Goal: Task Accomplishment & Management: Manage account settings

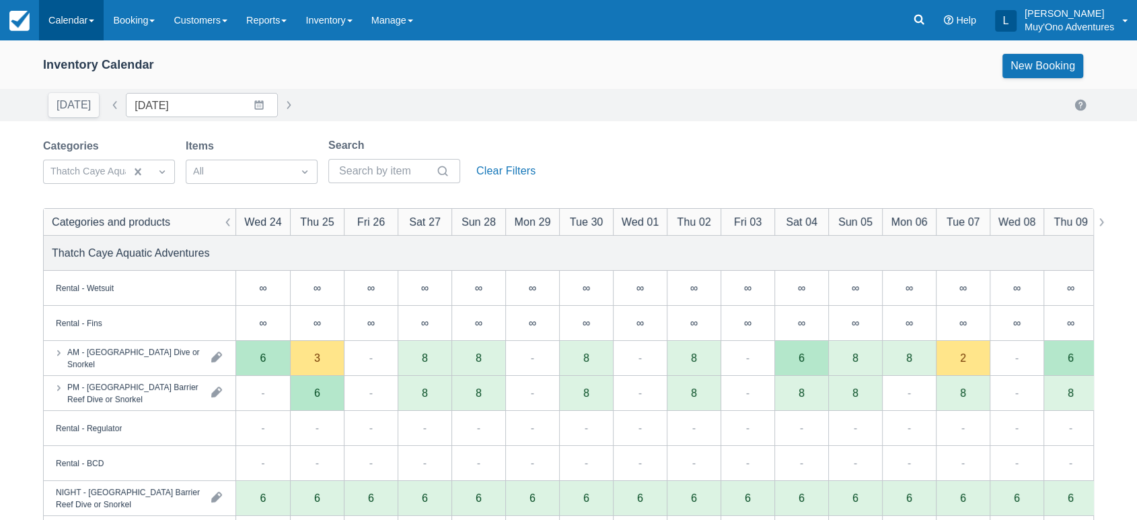
click at [93, 19] on link "Calendar" at bounding box center [71, 20] width 65 height 40
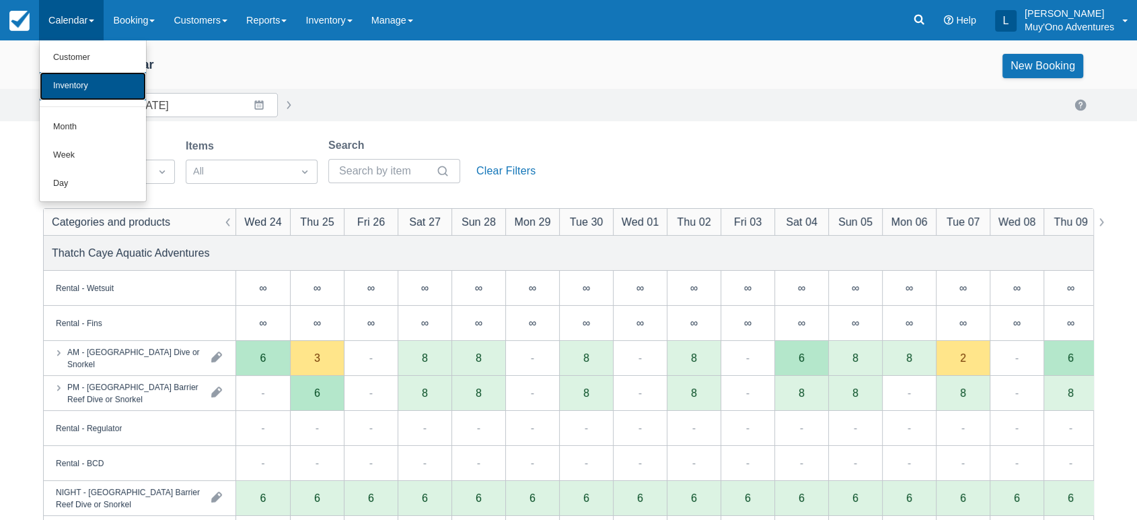
click at [75, 81] on link "Inventory" at bounding box center [93, 86] width 106 height 28
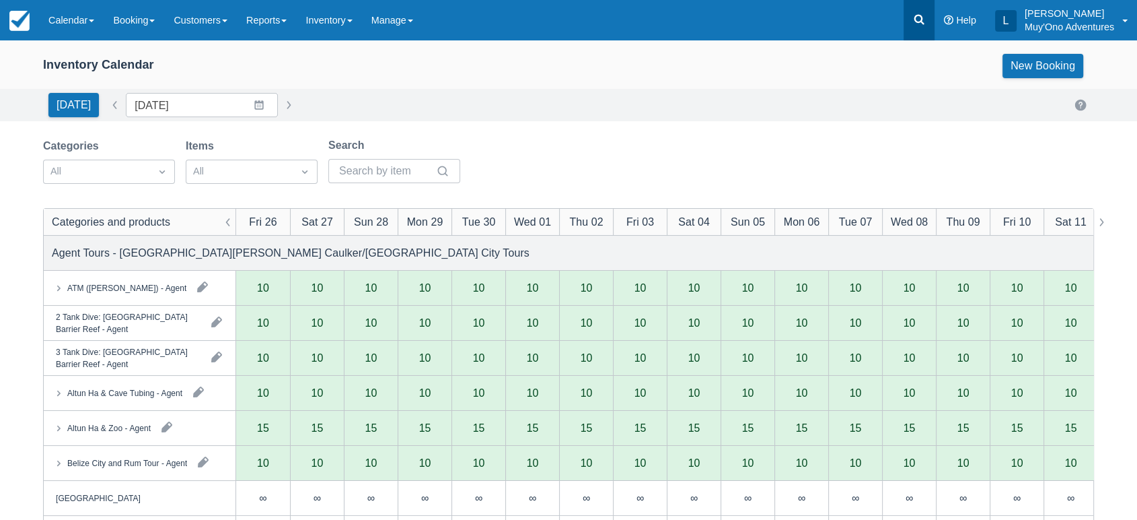
click at [913, 26] on link at bounding box center [919, 20] width 31 height 40
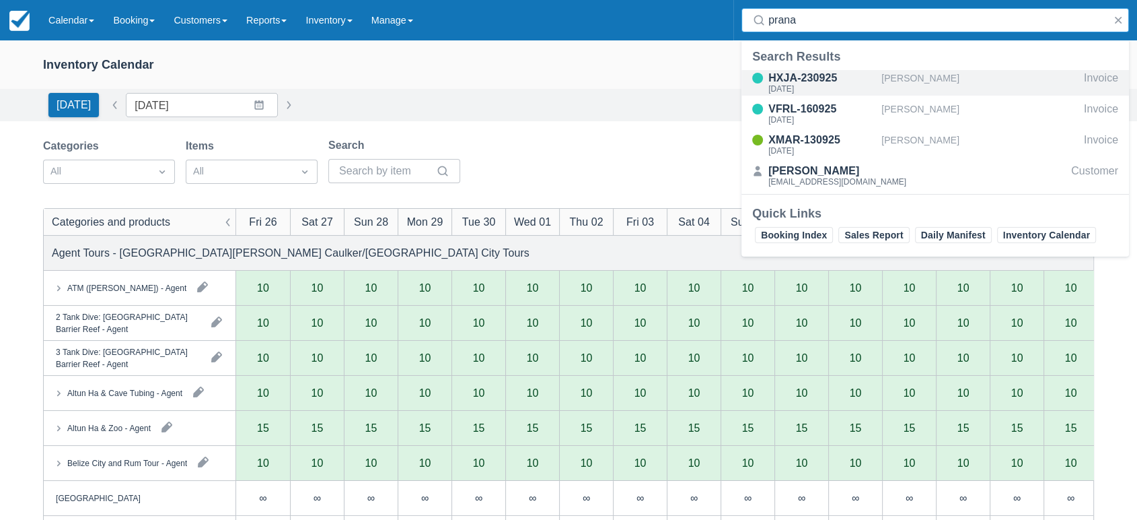
type input "prana"
click at [926, 79] on div "[PERSON_NAME]" at bounding box center [980, 83] width 197 height 26
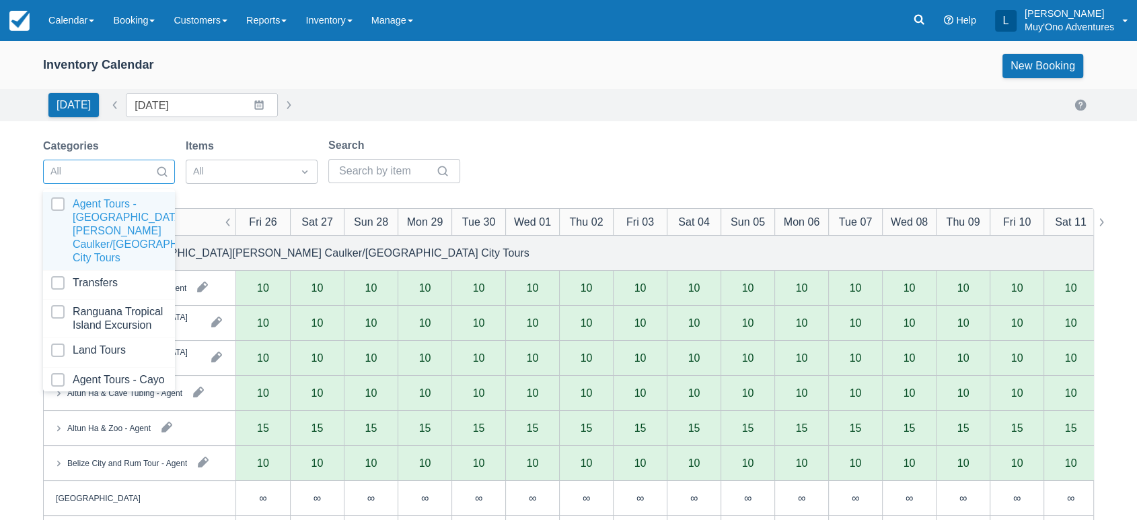
click at [151, 170] on div at bounding box center [162, 171] width 24 height 19
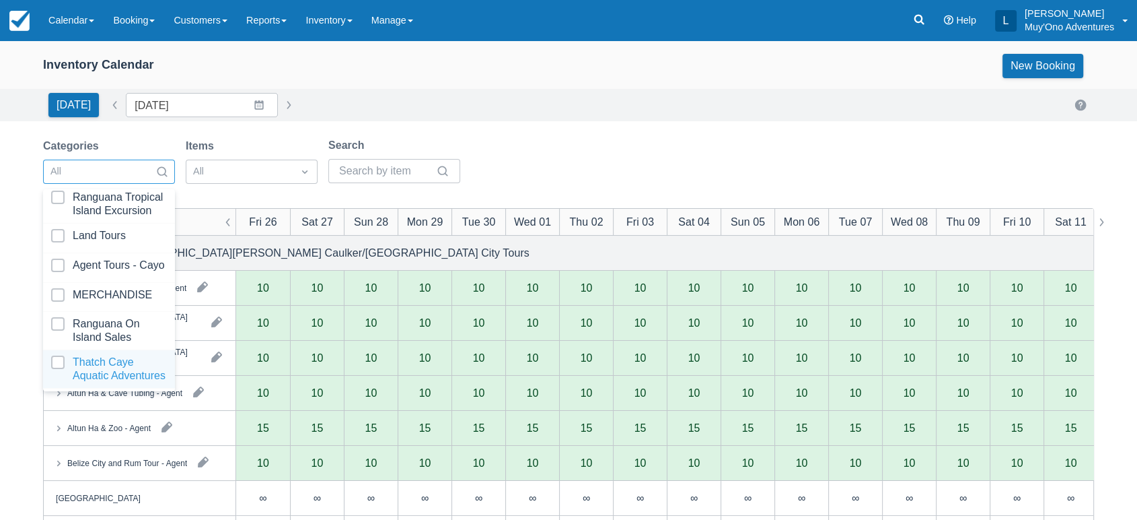
click at [98, 355] on div at bounding box center [109, 368] width 116 height 27
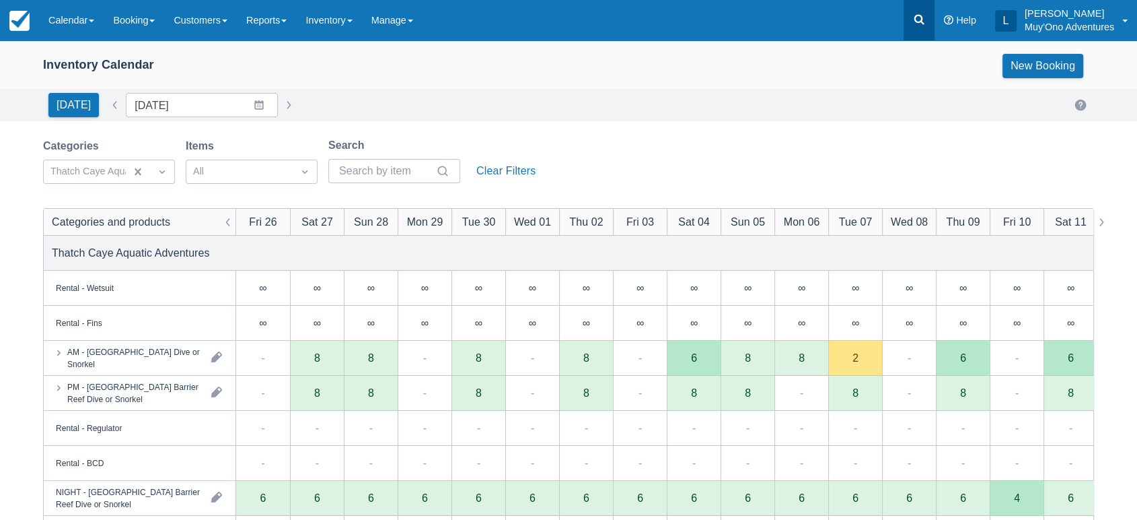
click at [918, 15] on icon at bounding box center [920, 20] width 10 height 10
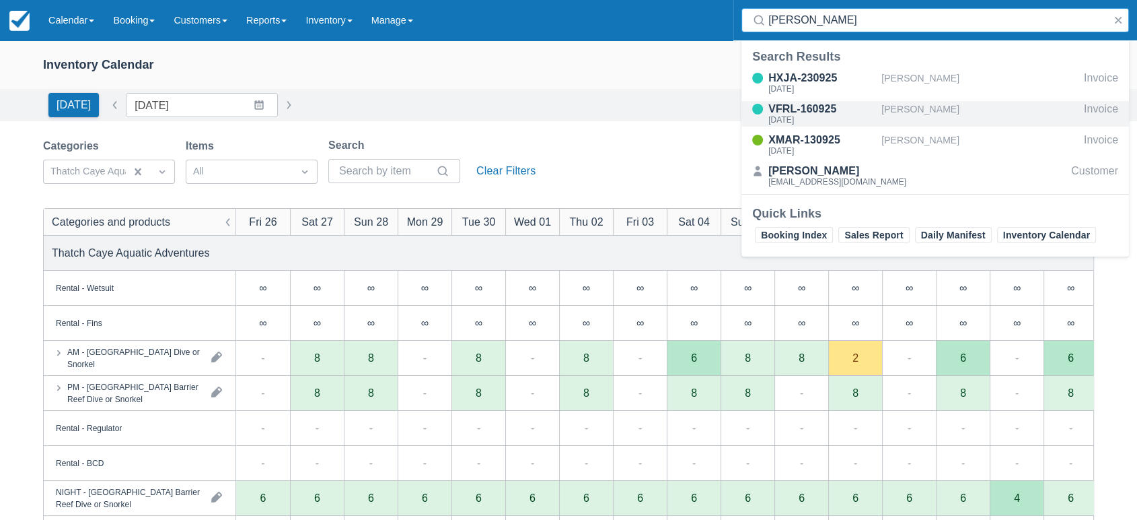
type input "pranav"
click at [900, 102] on div "[PERSON_NAME]" at bounding box center [980, 114] width 197 height 26
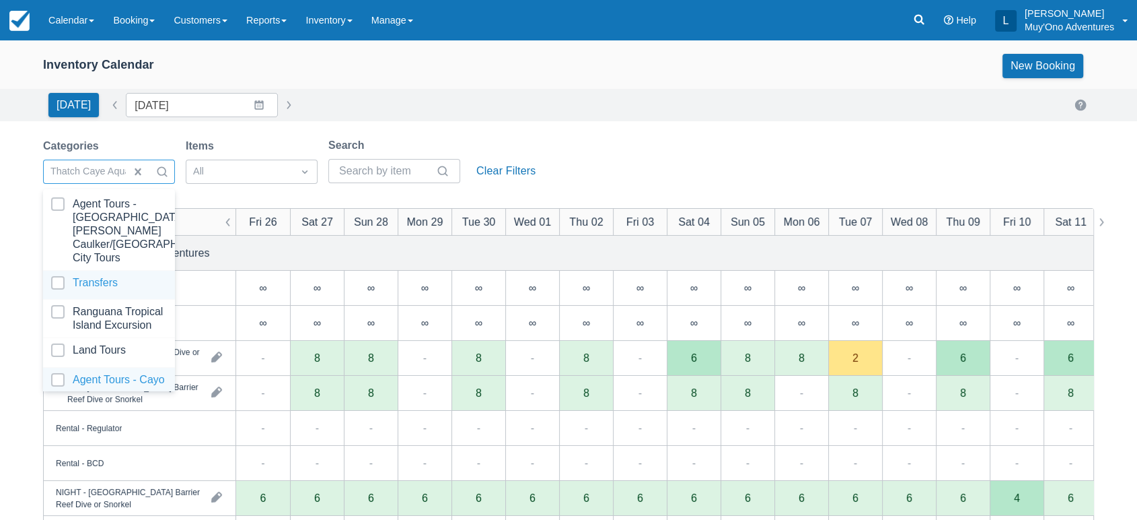
scroll to position [134, 0]
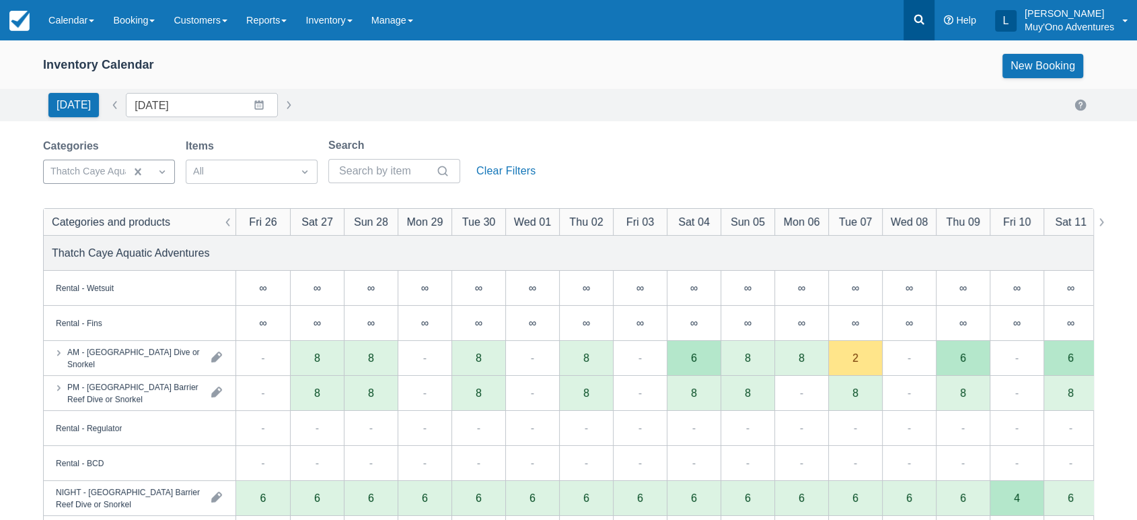
click at [917, 14] on icon at bounding box center [919, 19] width 13 height 13
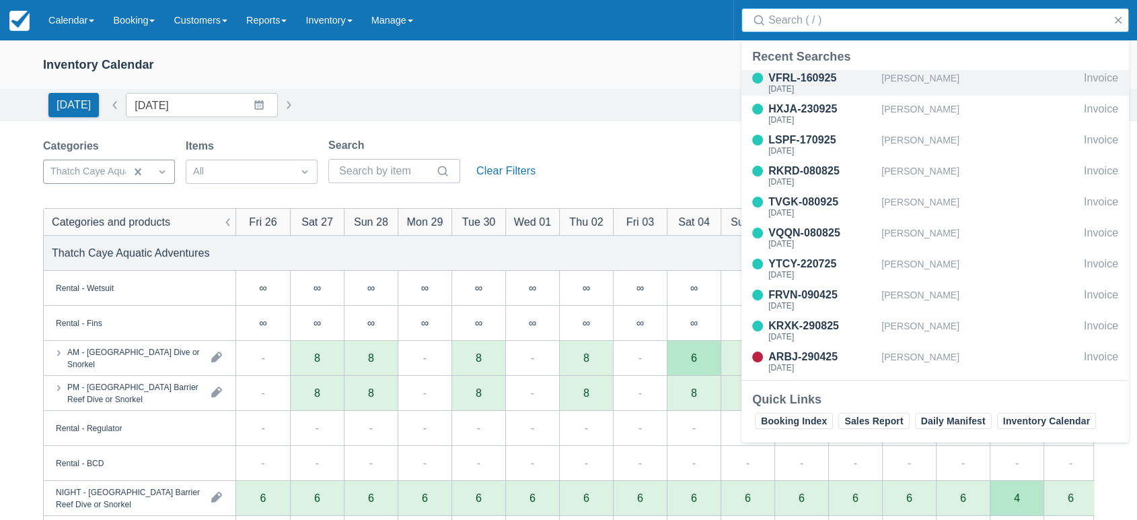
click at [909, 74] on div "[PERSON_NAME]" at bounding box center [980, 83] width 197 height 26
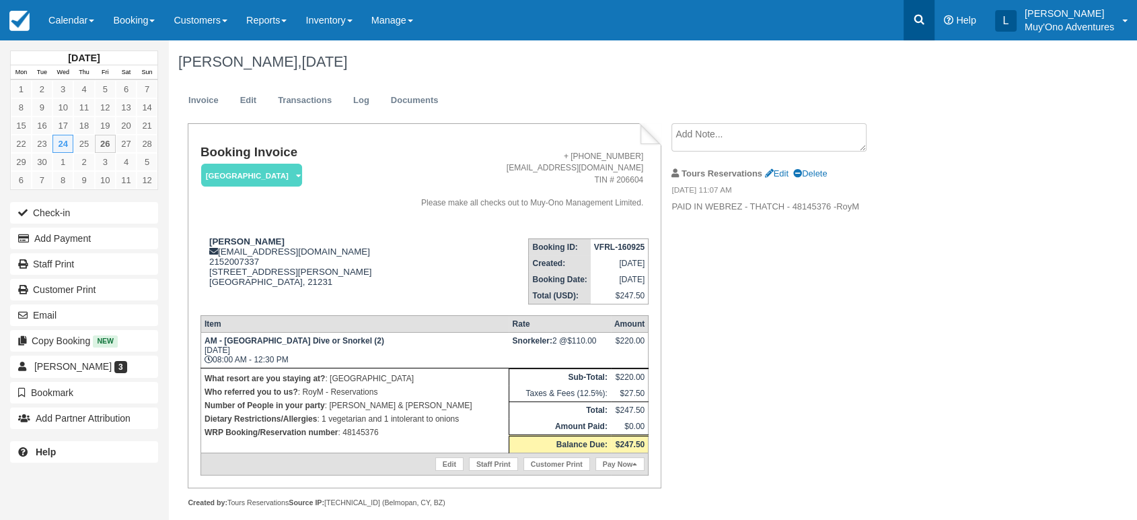
click at [917, 22] on icon at bounding box center [920, 20] width 10 height 10
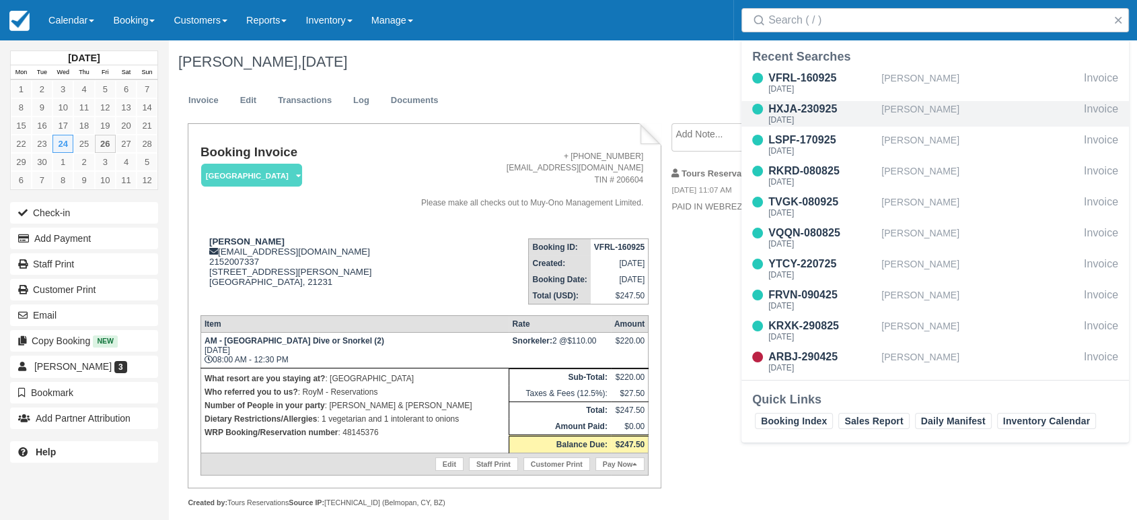
click at [827, 106] on div "HXJA-230925" at bounding box center [823, 109] width 108 height 16
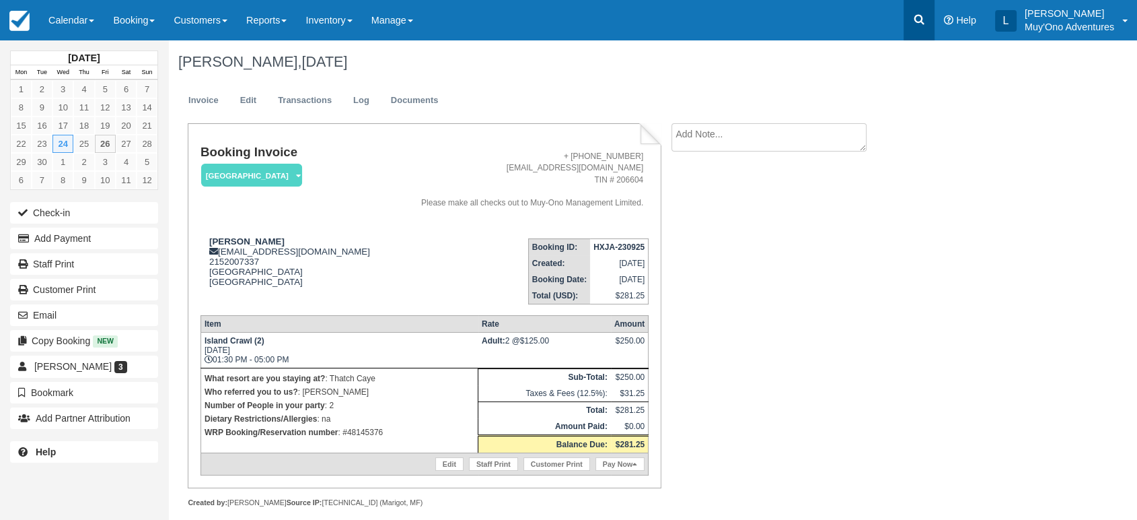
click at [917, 26] on link at bounding box center [919, 20] width 31 height 40
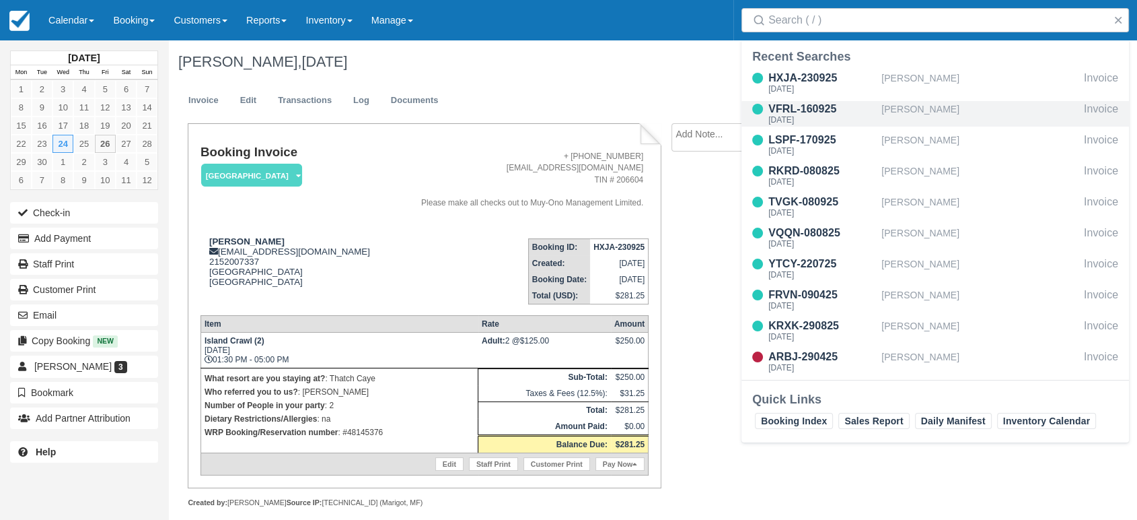
click at [828, 106] on div "VFRL-160925" at bounding box center [823, 109] width 108 height 16
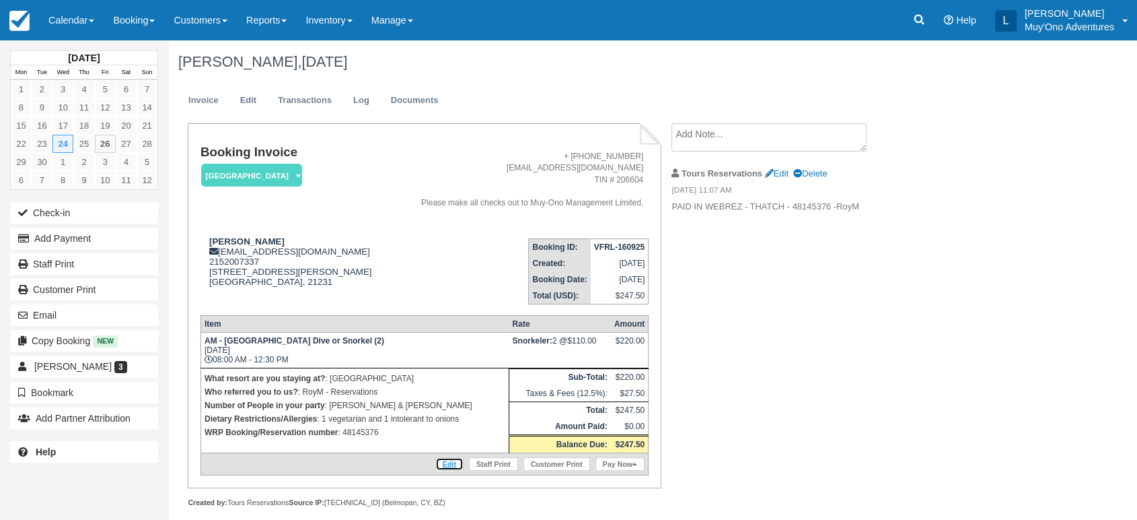
click at [450, 457] on link "Edit" at bounding box center [449, 463] width 28 height 13
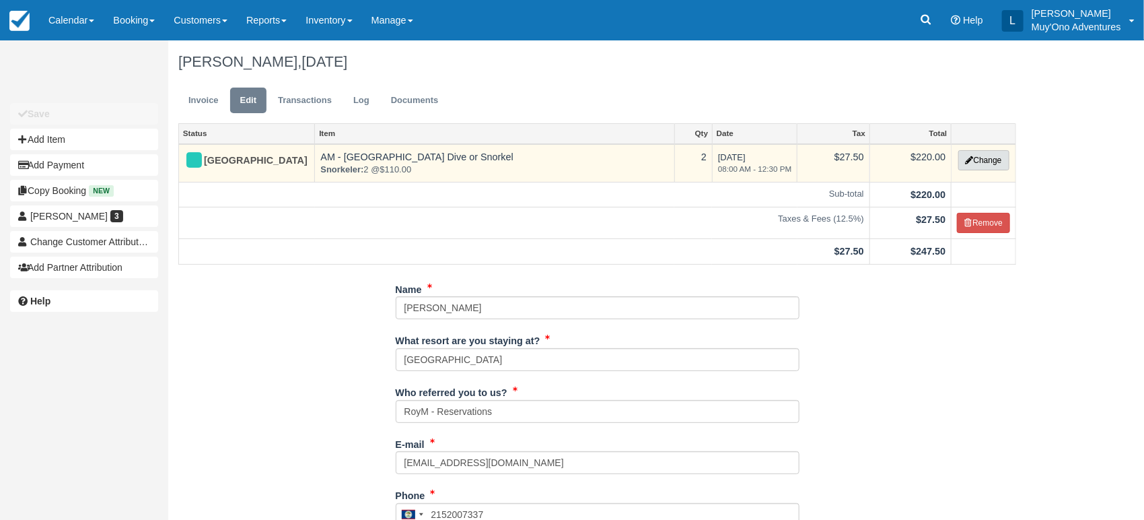
click at [992, 168] on button "Change" at bounding box center [983, 160] width 51 height 20
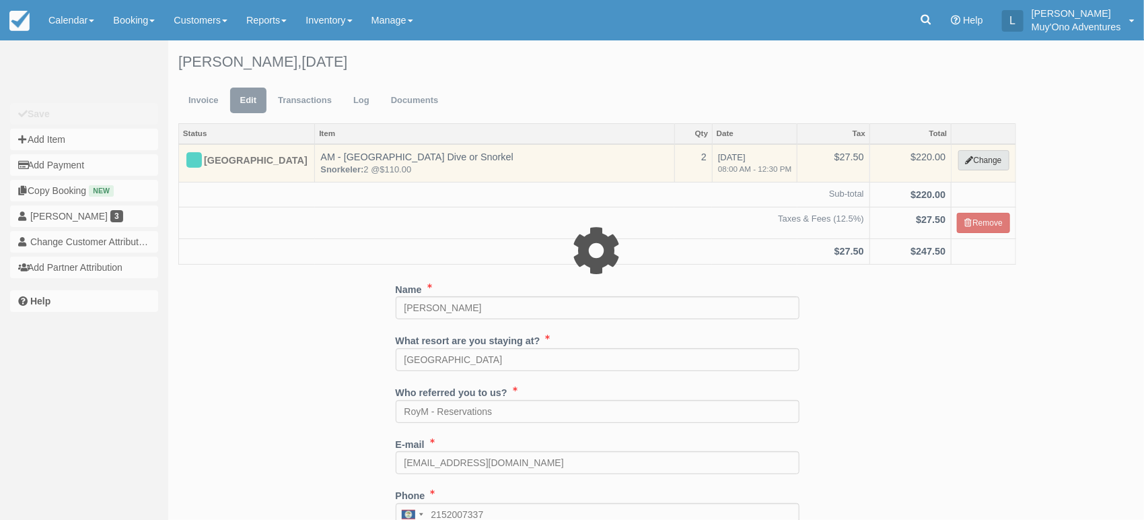
select select "64"
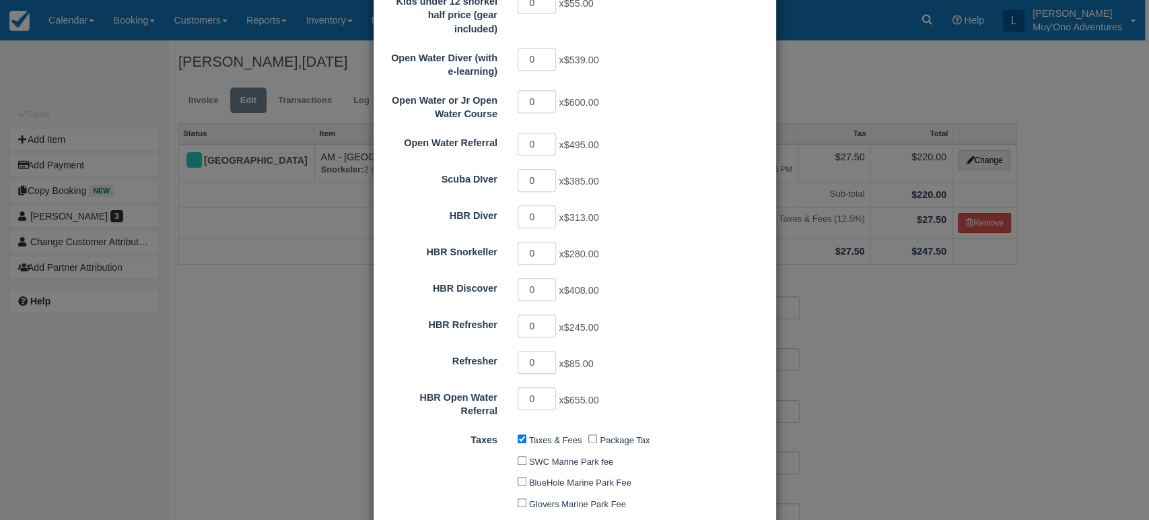
scroll to position [690, 0]
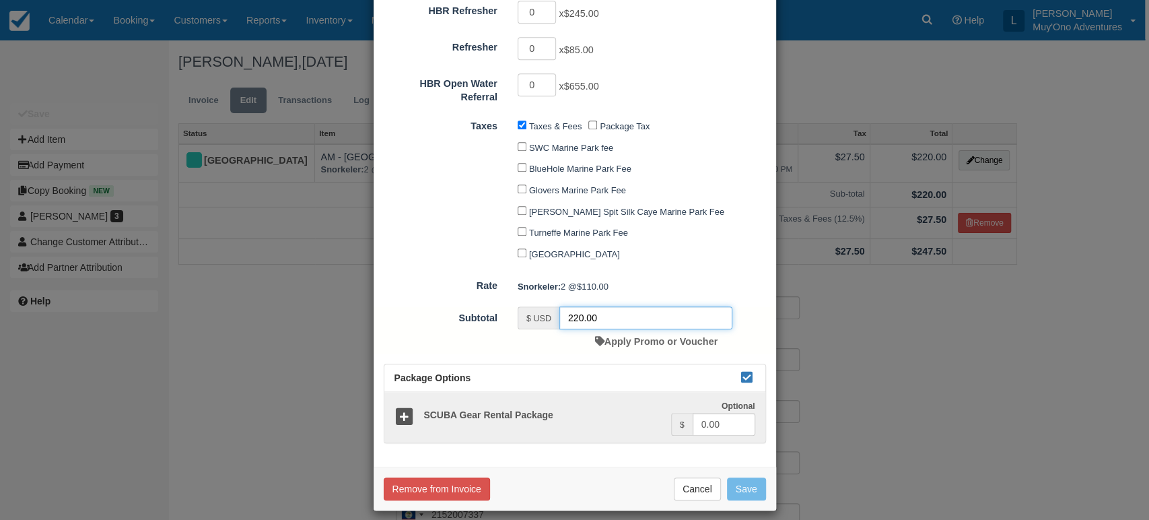
click at [630, 318] on input "220.00" at bounding box center [645, 317] width 173 height 23
type input "2"
type input "235.00"
click at [739, 480] on button "Save" at bounding box center [746, 488] width 39 height 23
checkbox input "false"
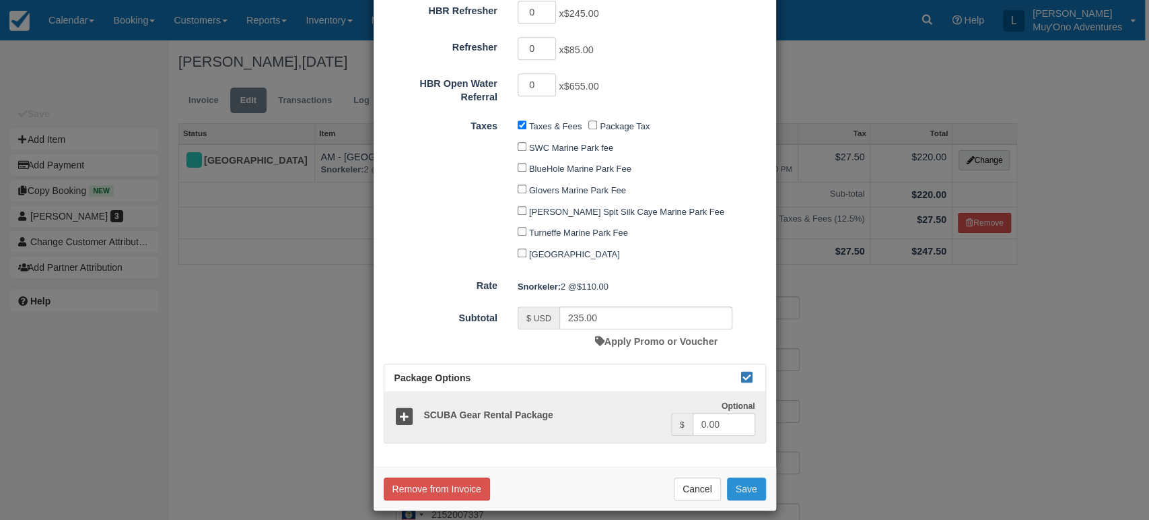
checkbox input "false"
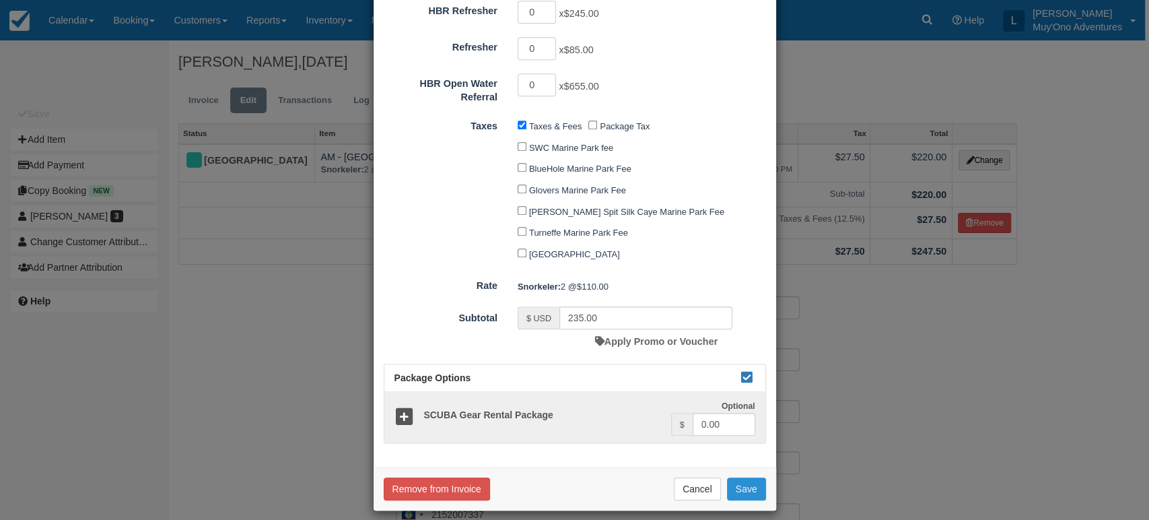
checkbox input "false"
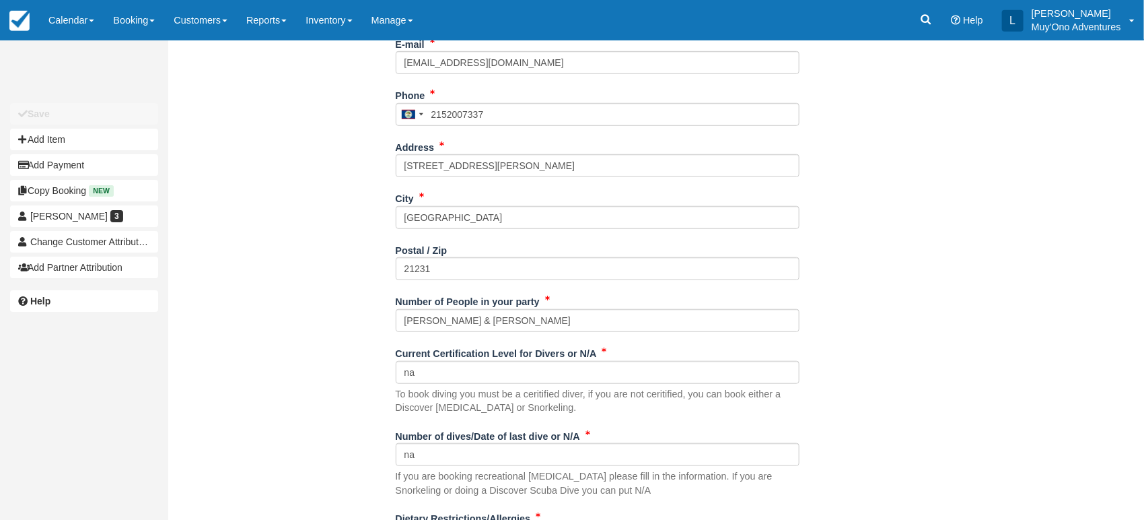
scroll to position [522, 0]
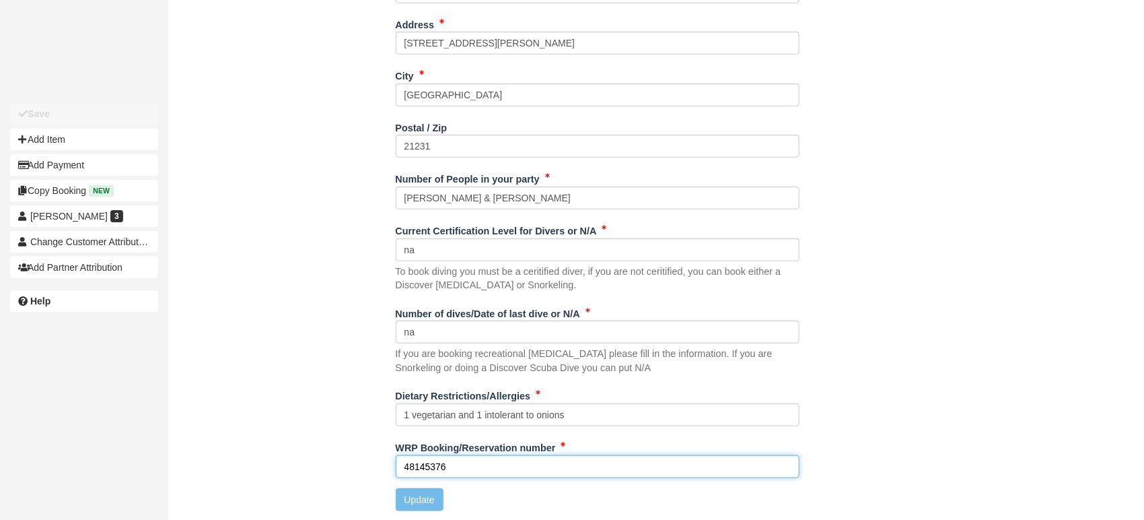
click at [486, 460] on input "48145376" at bounding box center [598, 466] width 404 height 23
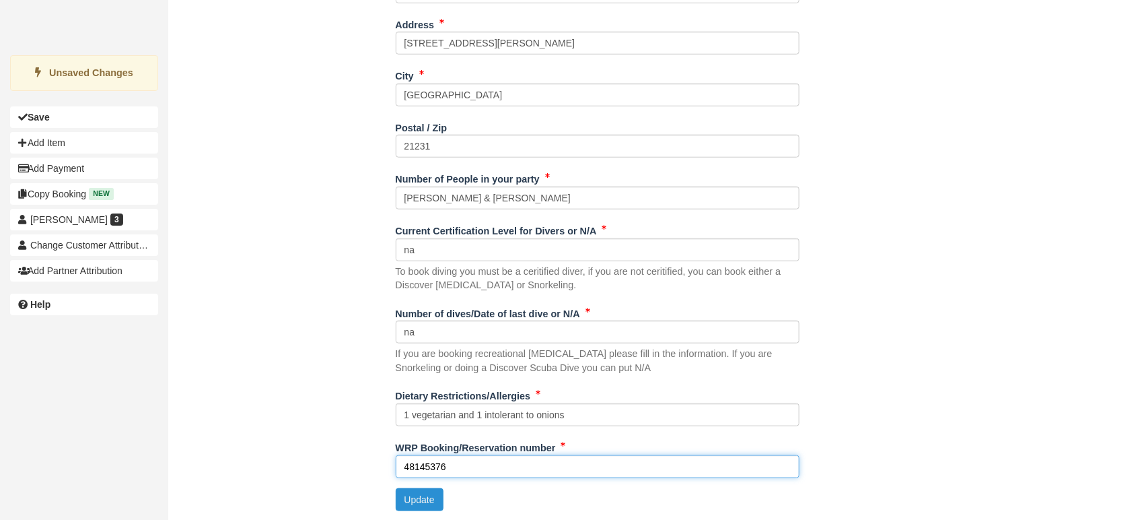
type input "48145376"
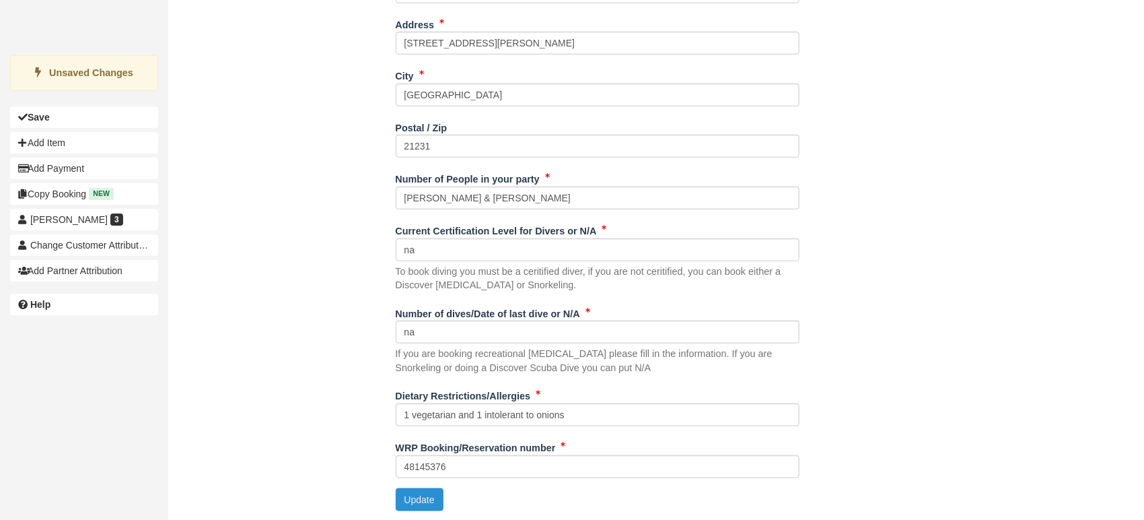
click at [421, 501] on button "Update" at bounding box center [420, 499] width 48 height 23
type input "[PHONE_NUMBER]"
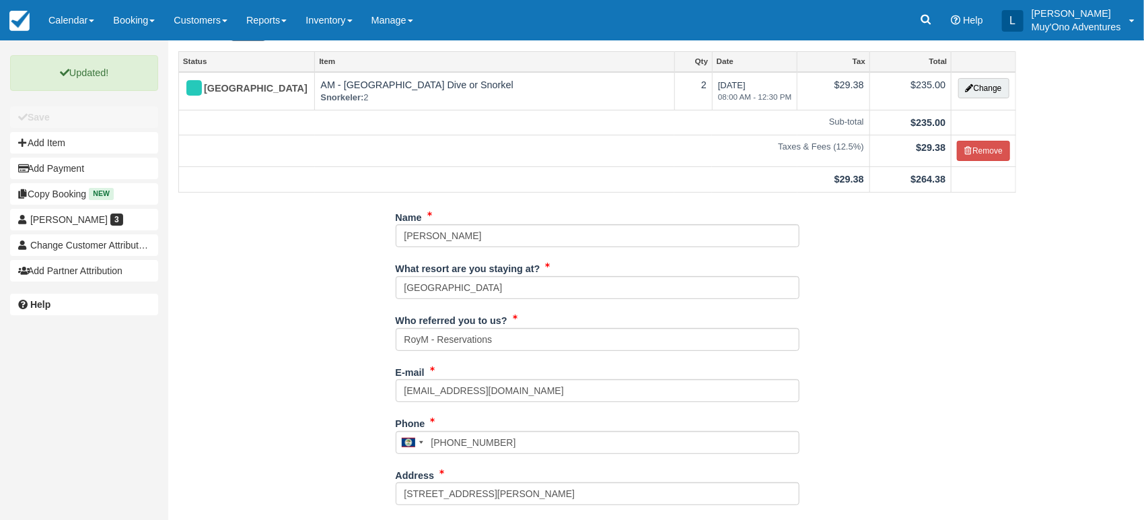
scroll to position [0, 0]
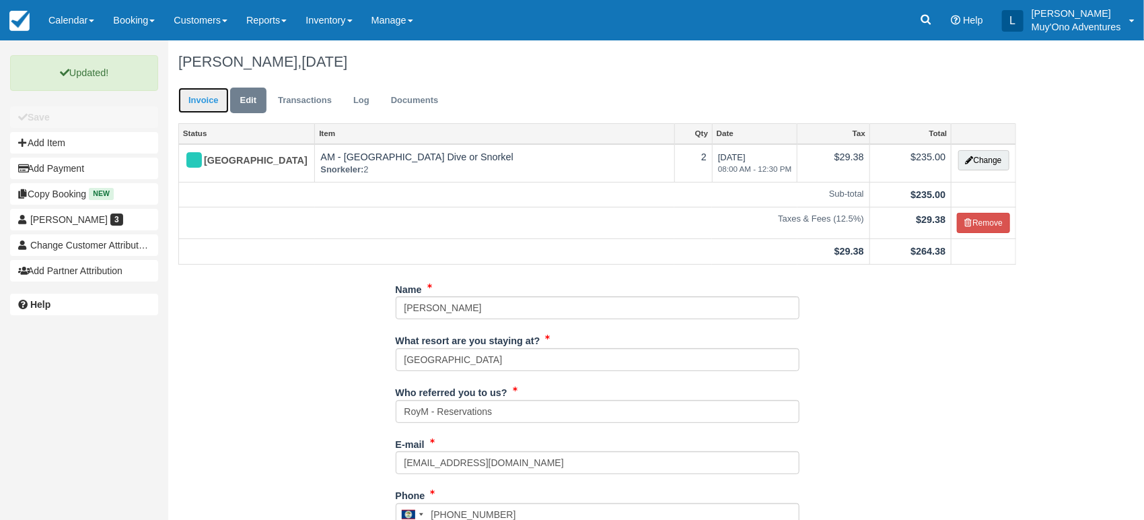
click at [209, 97] on link "Invoice" at bounding box center [203, 100] width 50 height 26
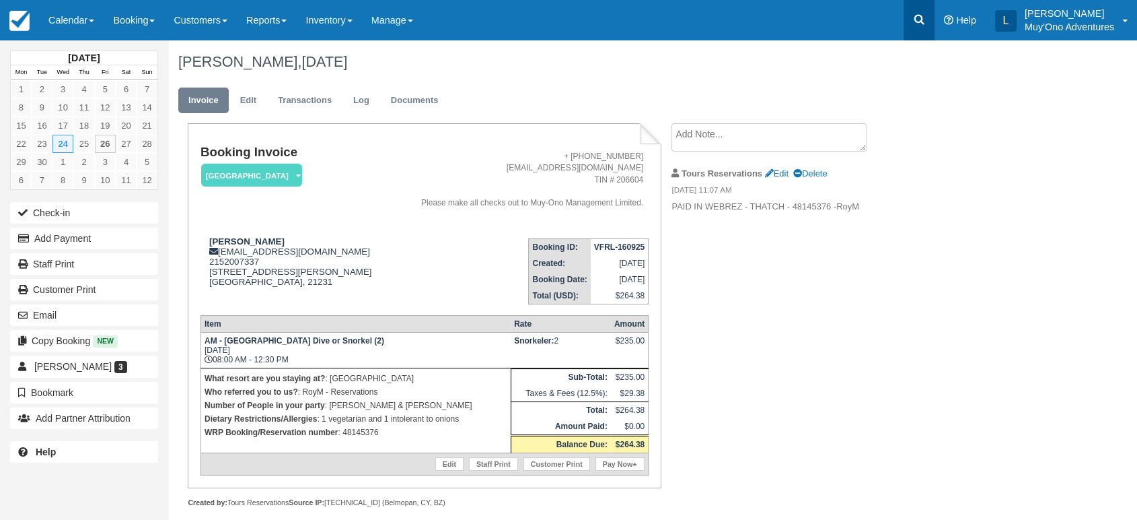
click at [923, 21] on icon at bounding box center [919, 19] width 13 height 13
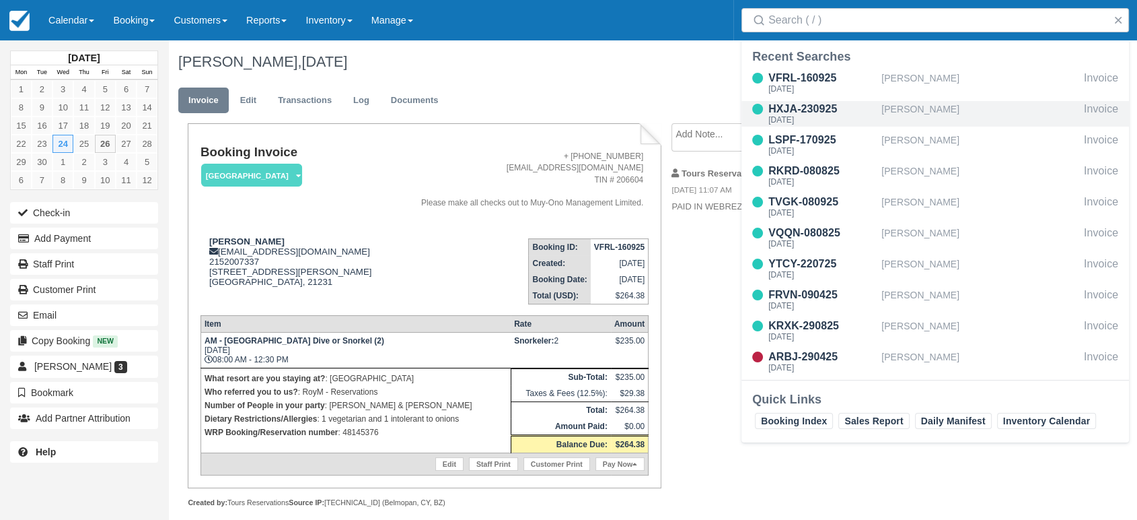
click at [890, 105] on div "[PERSON_NAME]" at bounding box center [980, 114] width 197 height 26
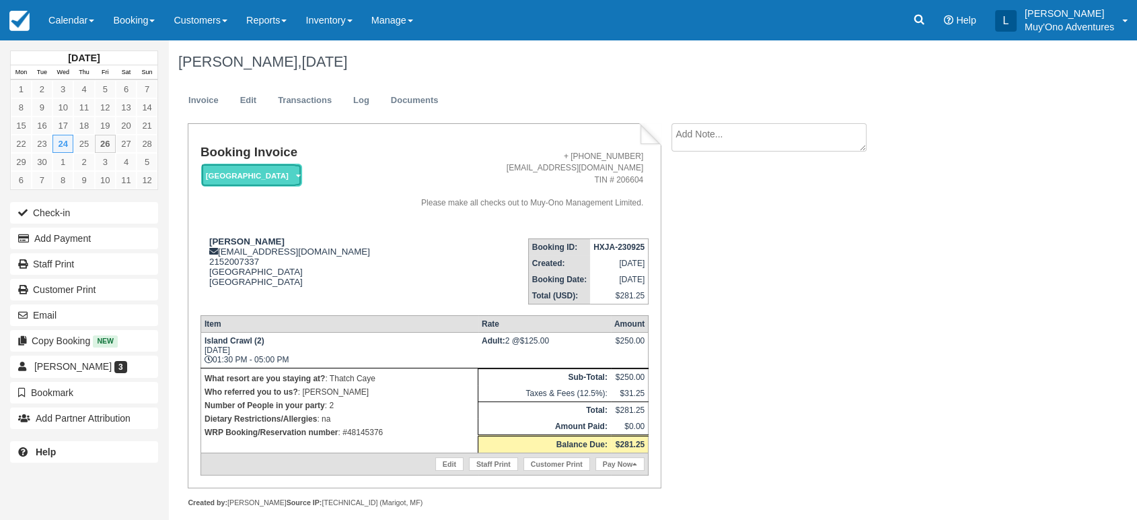
click at [287, 172] on em "[GEOGRAPHIC_DATA]" at bounding box center [251, 176] width 101 height 24
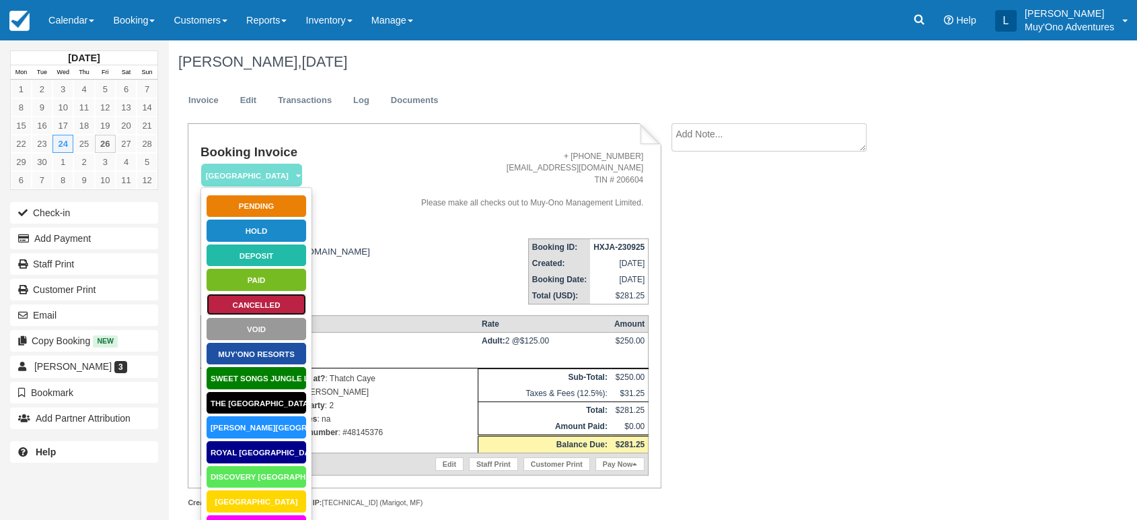
click at [269, 299] on link "Cancelled" at bounding box center [256, 305] width 101 height 24
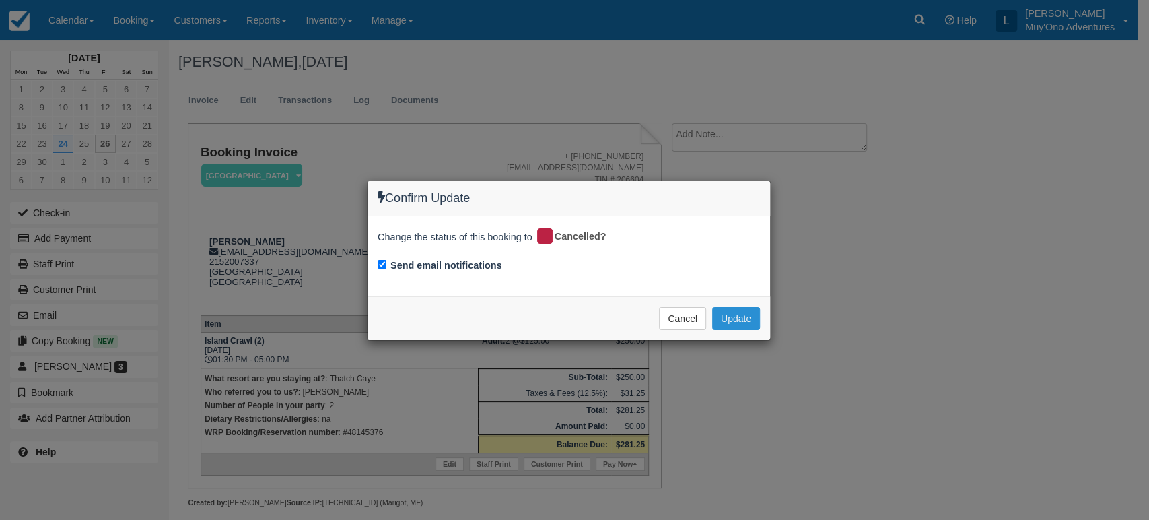
click at [724, 316] on button "Update" at bounding box center [736, 318] width 48 height 23
